Goal: Transaction & Acquisition: Purchase product/service

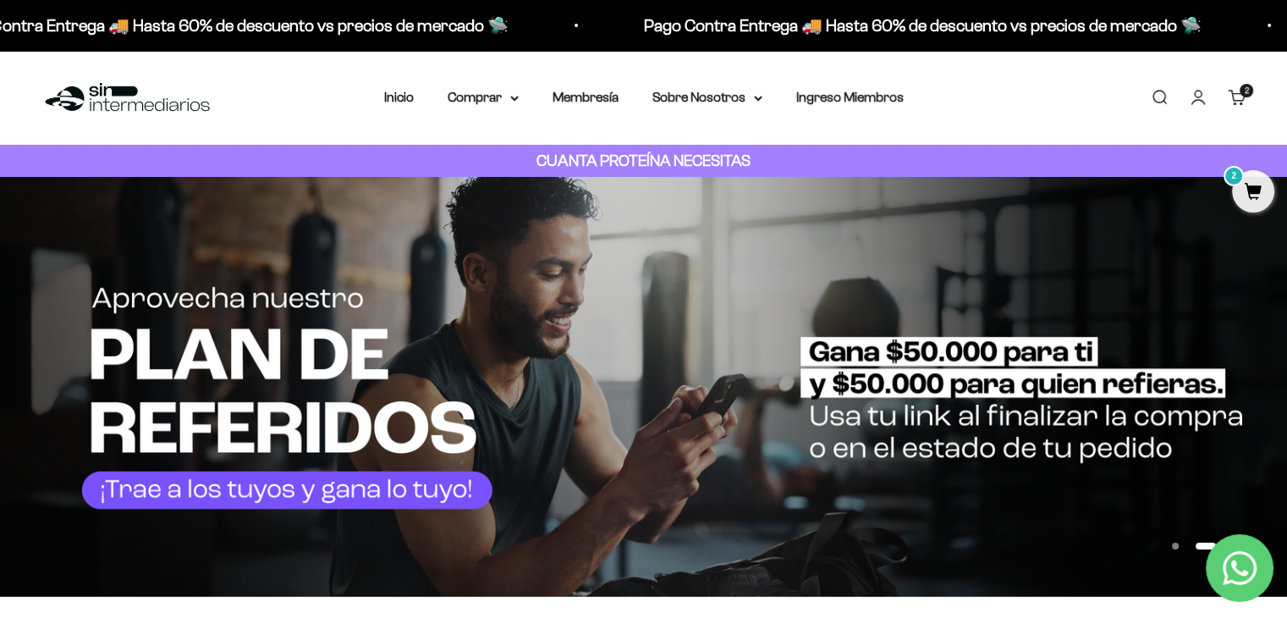
click at [1266, 184] on span "2" at bounding box center [1253, 191] width 42 height 42
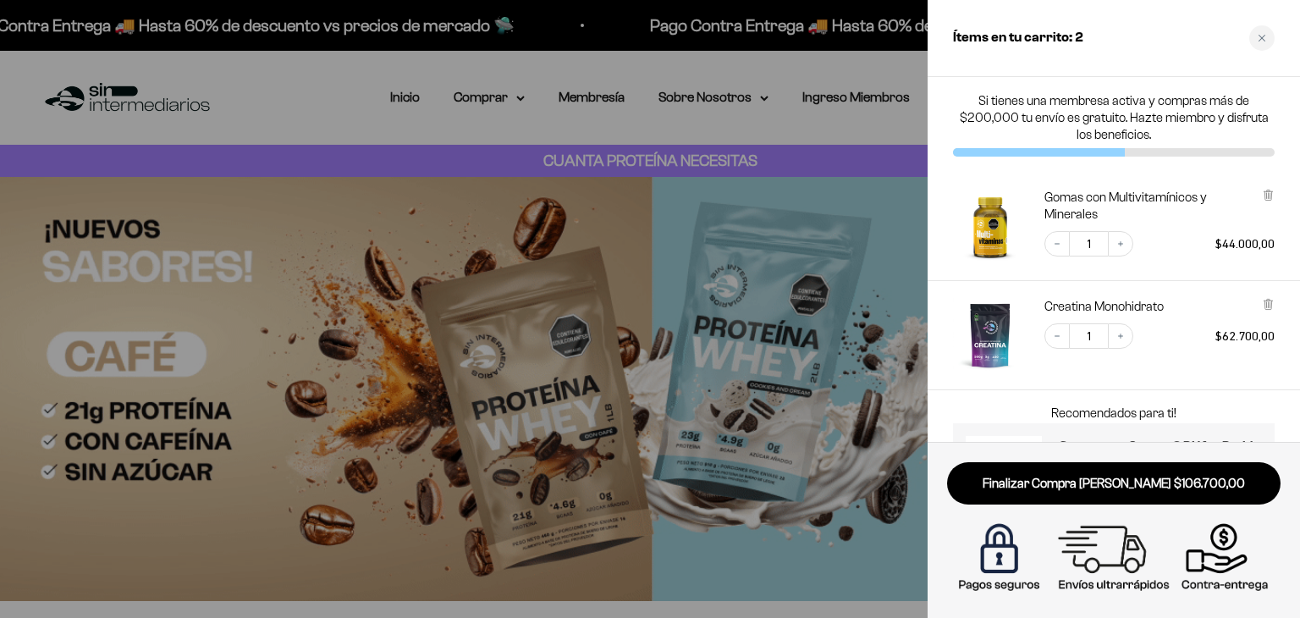
scroll to position [95, 0]
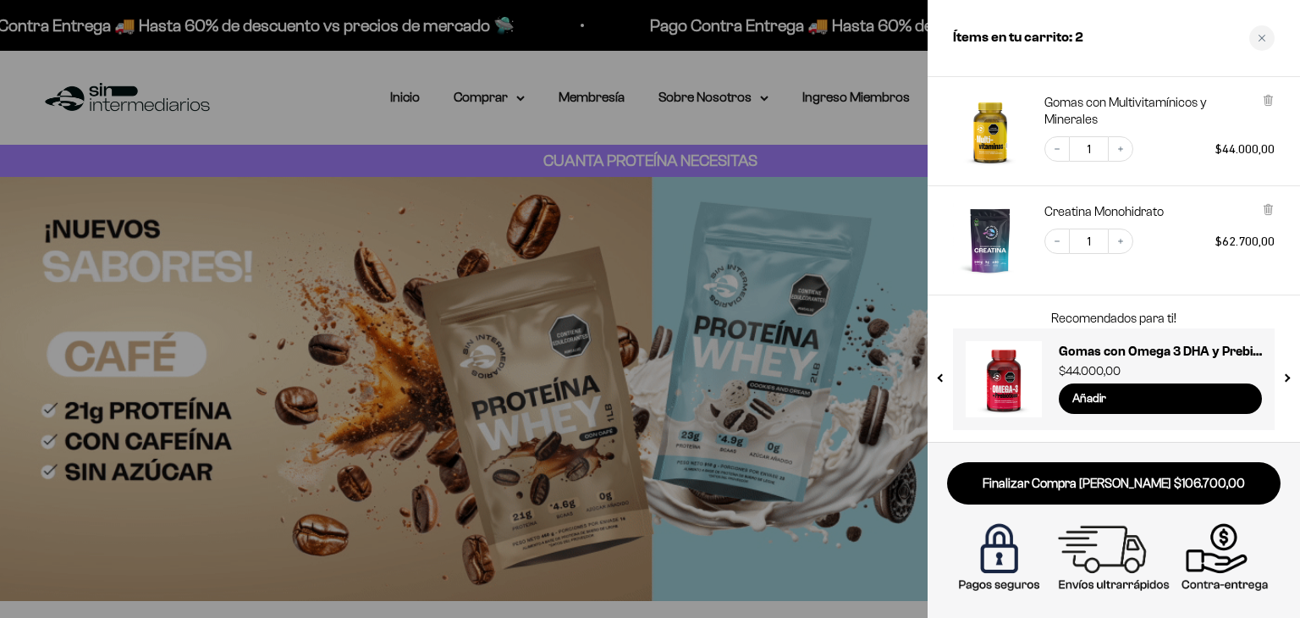
click at [1159, 251] on div "Decrease quantity 1 Increase quantity $62.700,00" at bounding box center [1150, 233] width 247 height 42
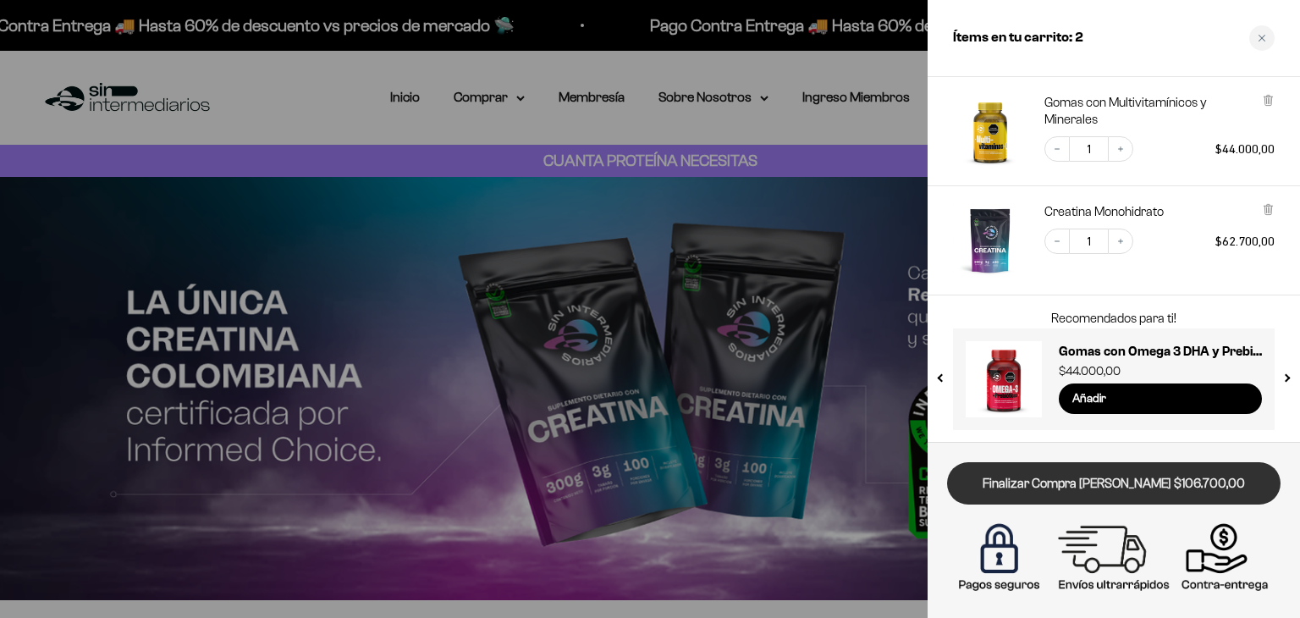
click at [1132, 480] on link "Finalizar Compra [PERSON_NAME] $106.700,00" at bounding box center [1113, 483] width 333 height 43
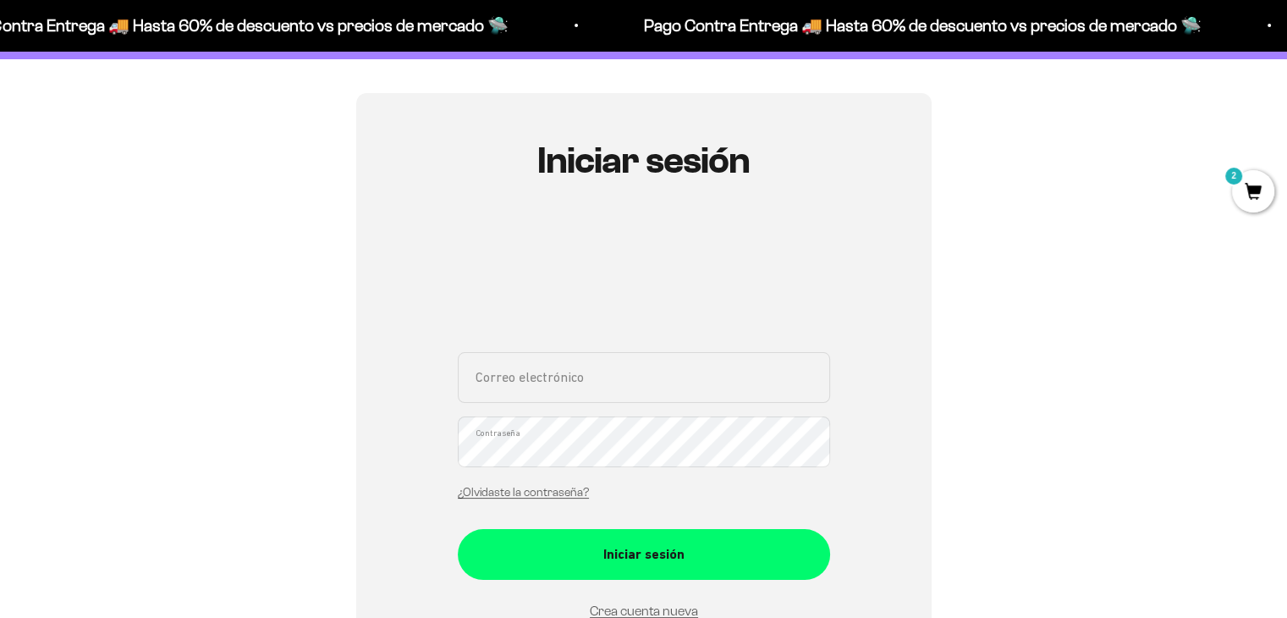
scroll to position [118, 0]
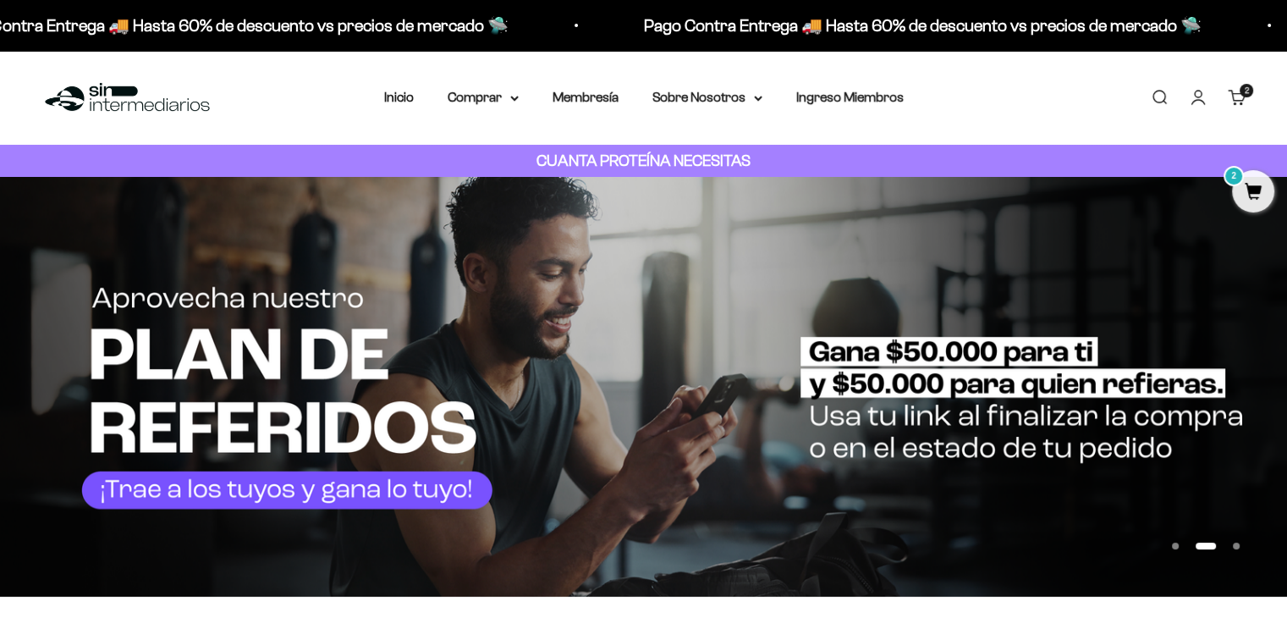
click at [1242, 99] on link "Carrito 2 artículos 2" at bounding box center [1237, 97] width 19 height 19
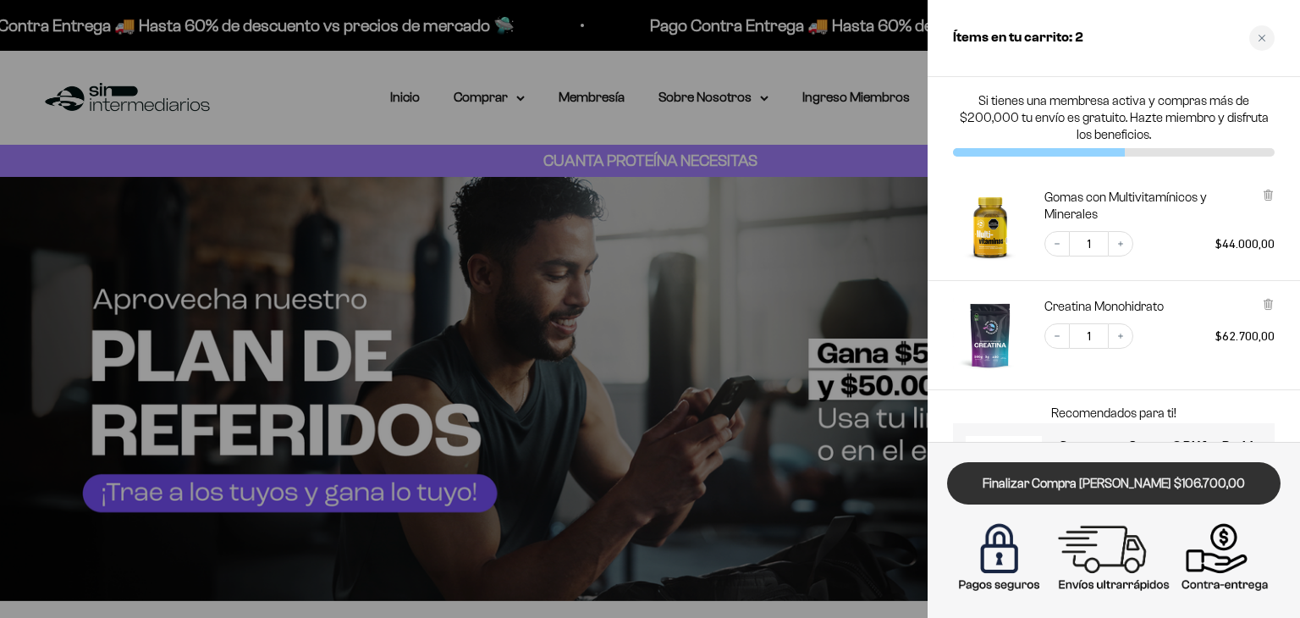
click at [1121, 485] on link "Finalizar Compra [PERSON_NAME] $106.700,00" at bounding box center [1113, 483] width 333 height 43
